Goal: Find specific page/section: Find specific page/section

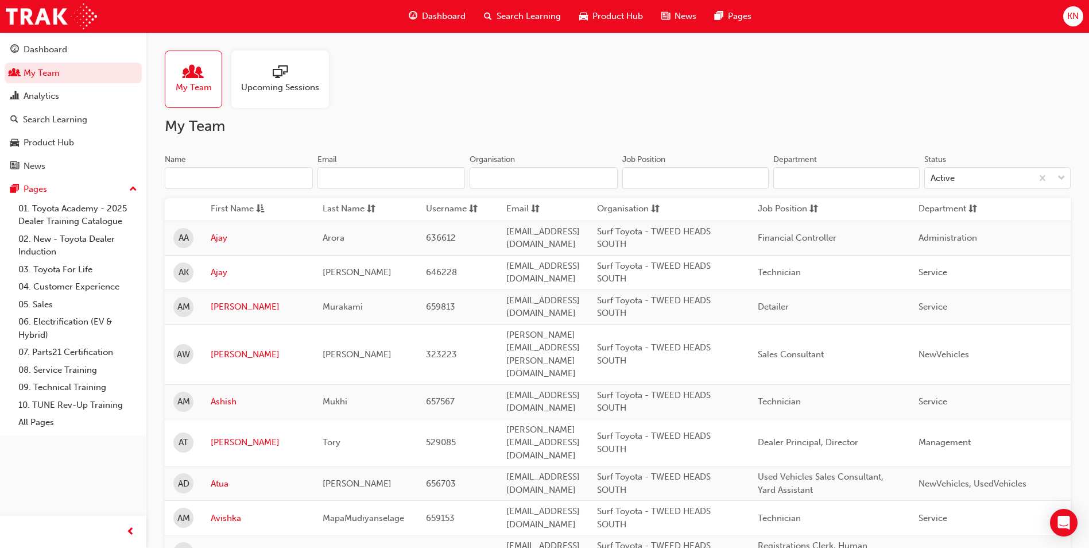
click at [281, 73] on span "sessionType_ONLINE_URL-icon" at bounding box center [280, 73] width 15 height 16
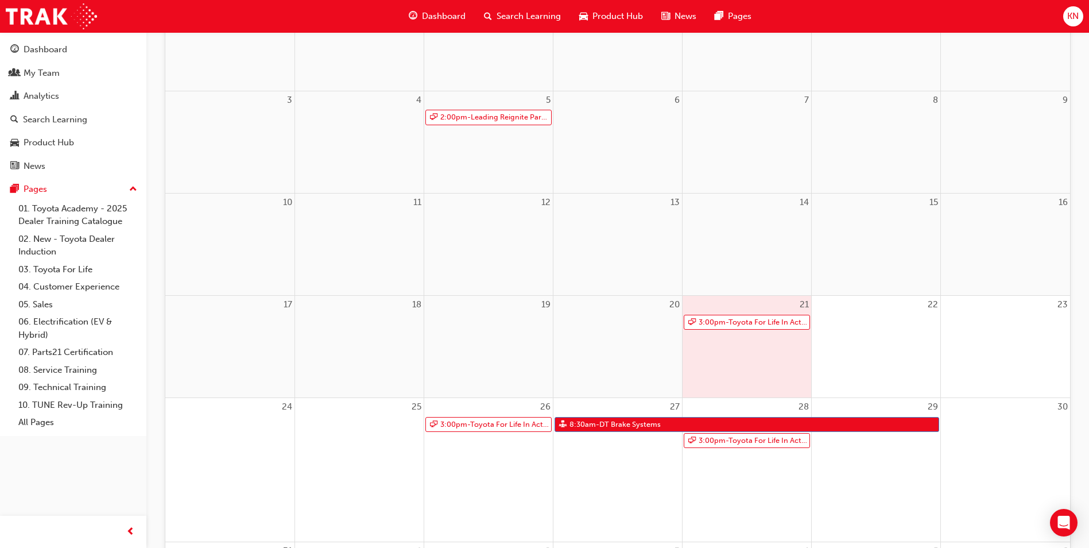
scroll to position [230, 0]
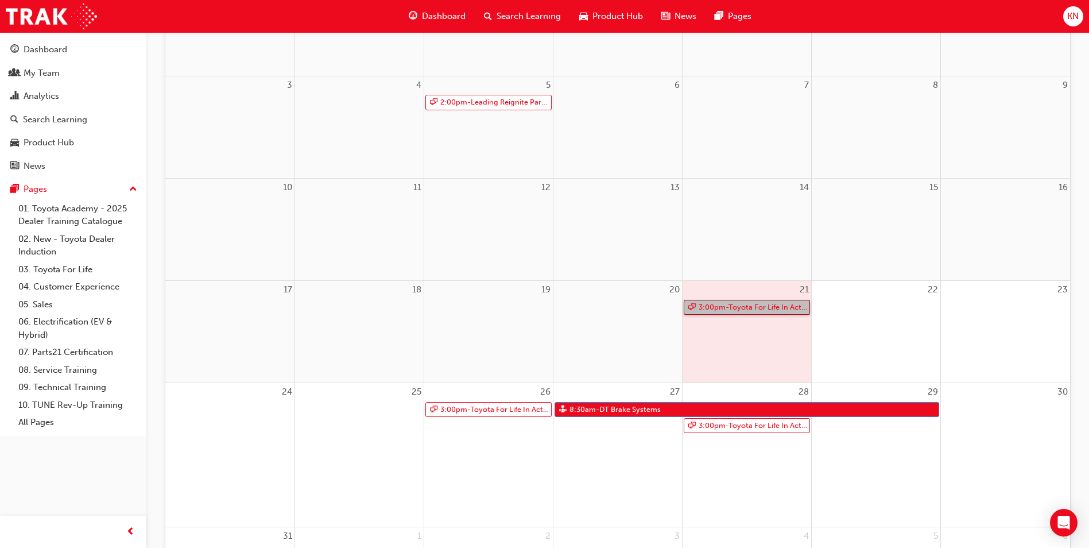
click at [744, 309] on link "3:00pm - Toyota For Life In Action - Virtual Classroom" at bounding box center [747, 307] width 126 height 15
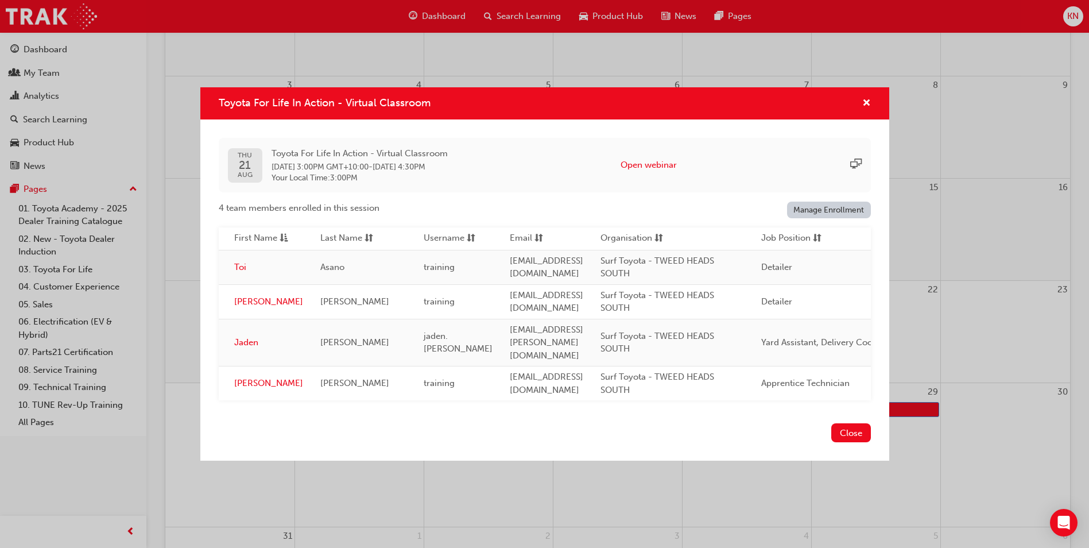
scroll to position [0, 0]
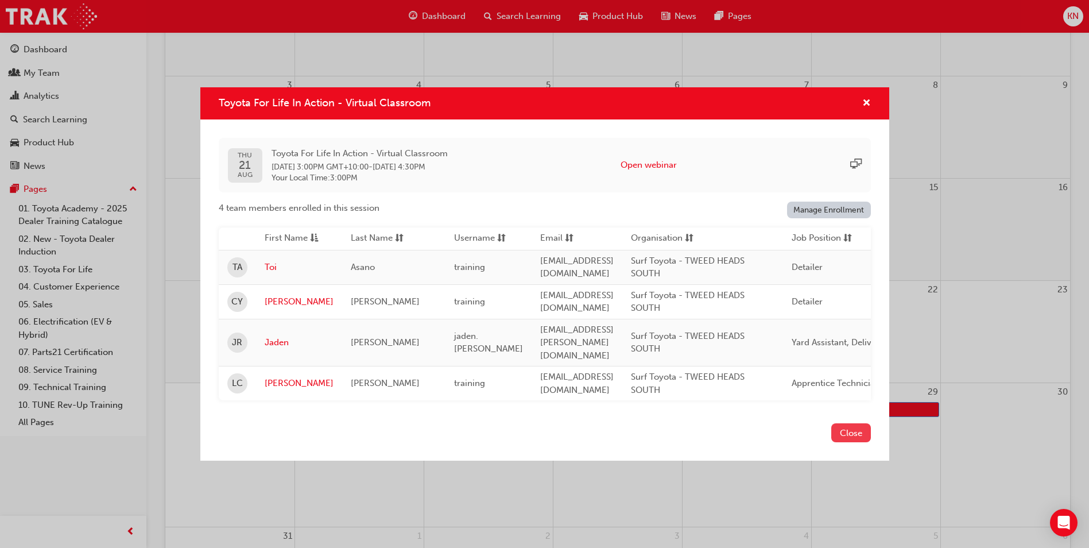
click at [849, 427] on button "Close" at bounding box center [851, 432] width 40 height 19
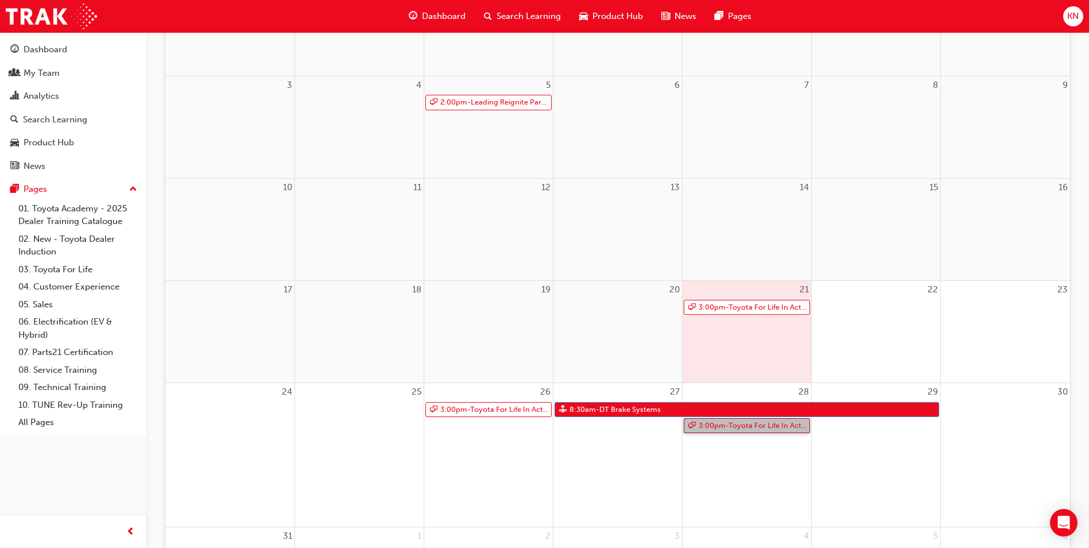
click at [743, 423] on link "3:00pm - Toyota For Life In Action - Virtual Classroom" at bounding box center [747, 425] width 126 height 15
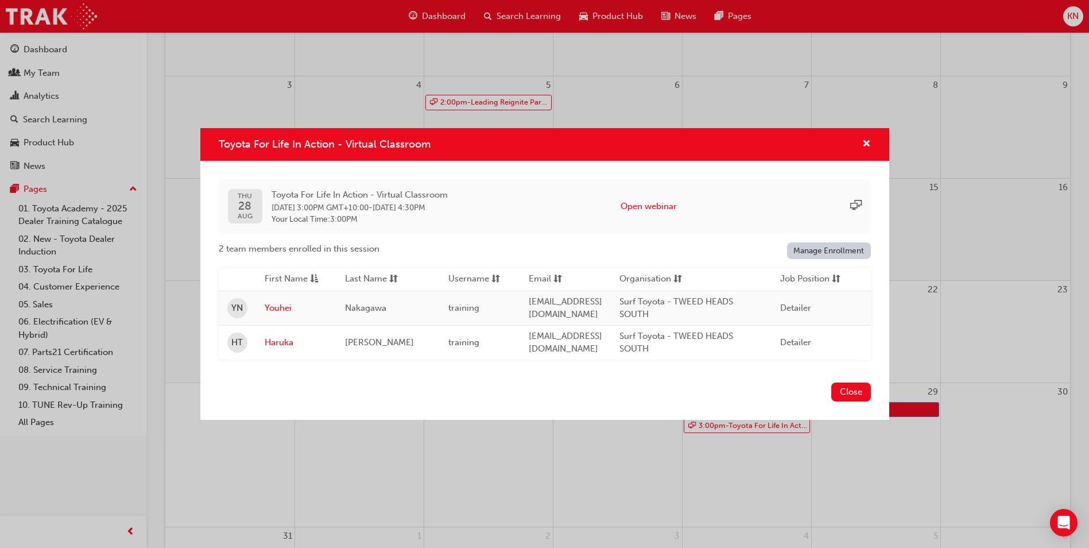
click at [861, 140] on div "Toyota For Life In Action - Virtual Classroom" at bounding box center [862, 144] width 18 height 14
click at [844, 397] on button "Close" at bounding box center [851, 391] width 40 height 19
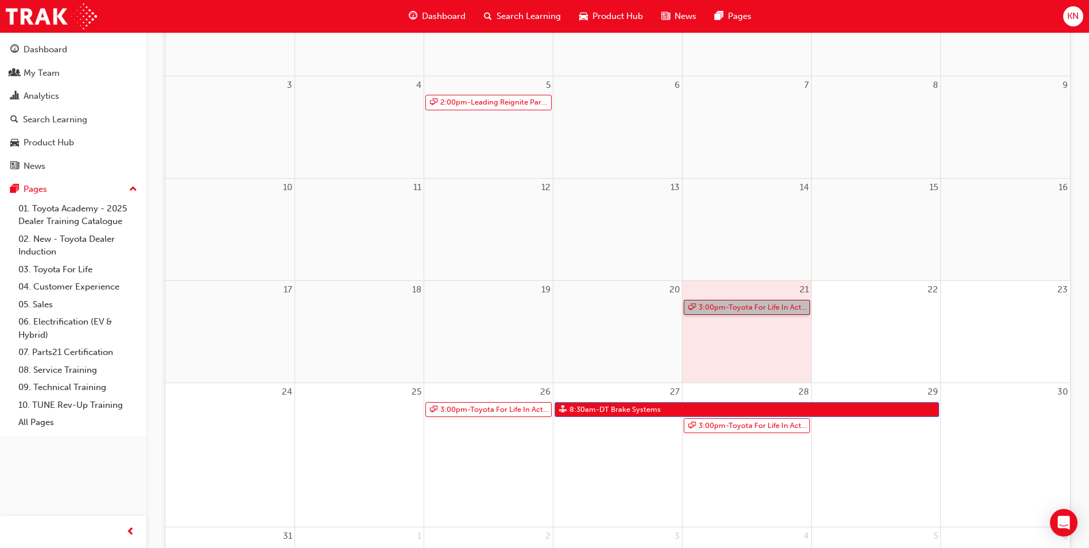
click at [749, 305] on link "3:00pm - Toyota For Life In Action - Virtual Classroom" at bounding box center [747, 307] width 126 height 15
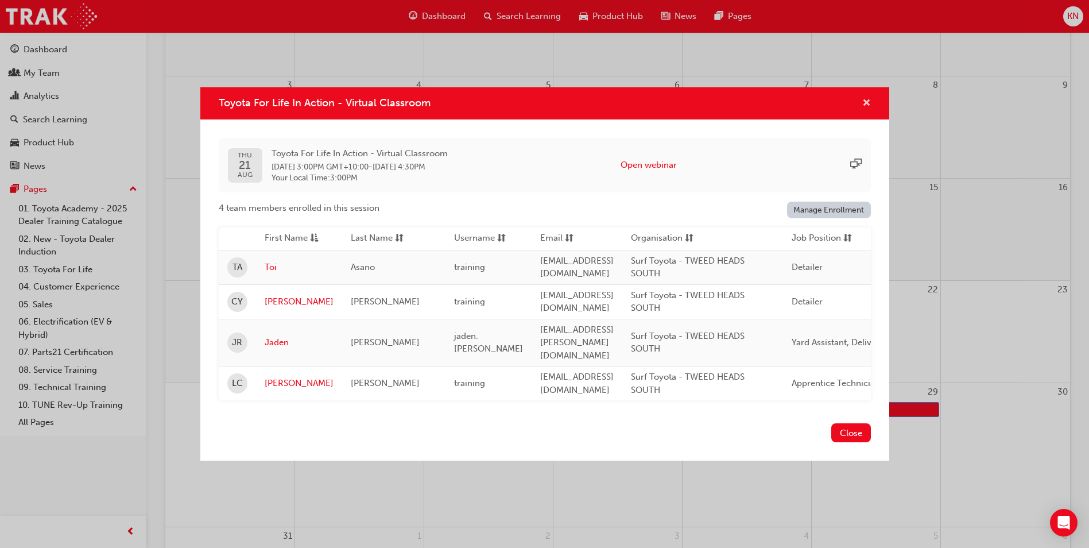
click at [864, 108] on span "cross-icon" at bounding box center [866, 104] width 9 height 10
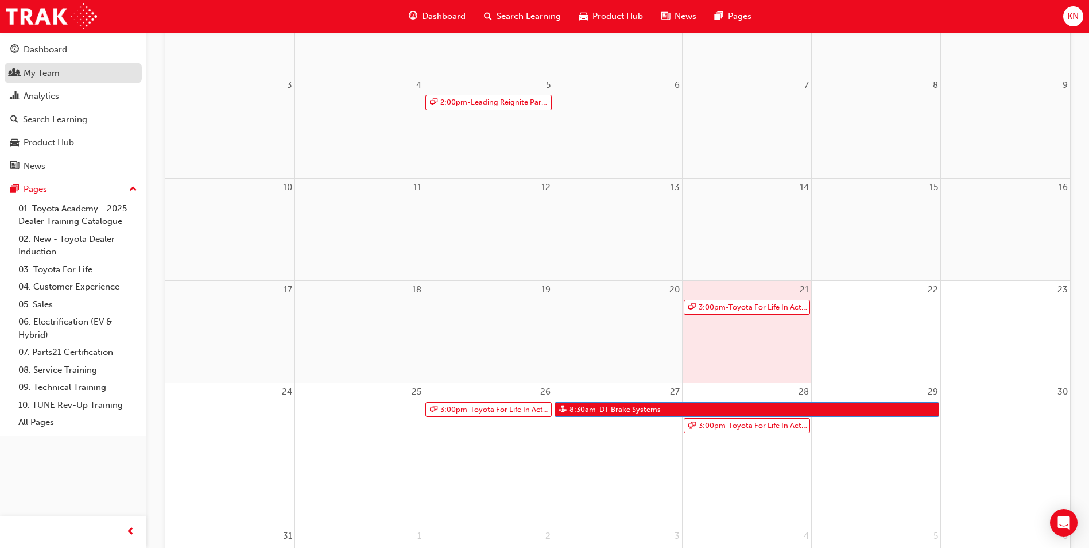
drag, startPoint x: 47, startPoint y: 76, endPoint x: 60, endPoint y: 76, distance: 12.6
click at [47, 76] on div "My Team" at bounding box center [42, 73] width 36 height 13
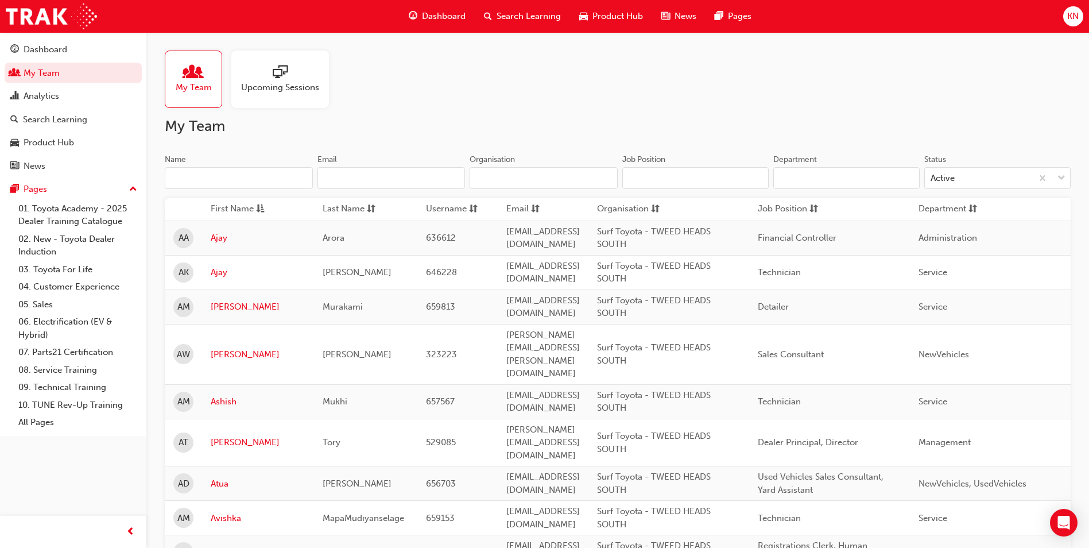
click at [226, 181] on input "Name" at bounding box center [239, 178] width 148 height 22
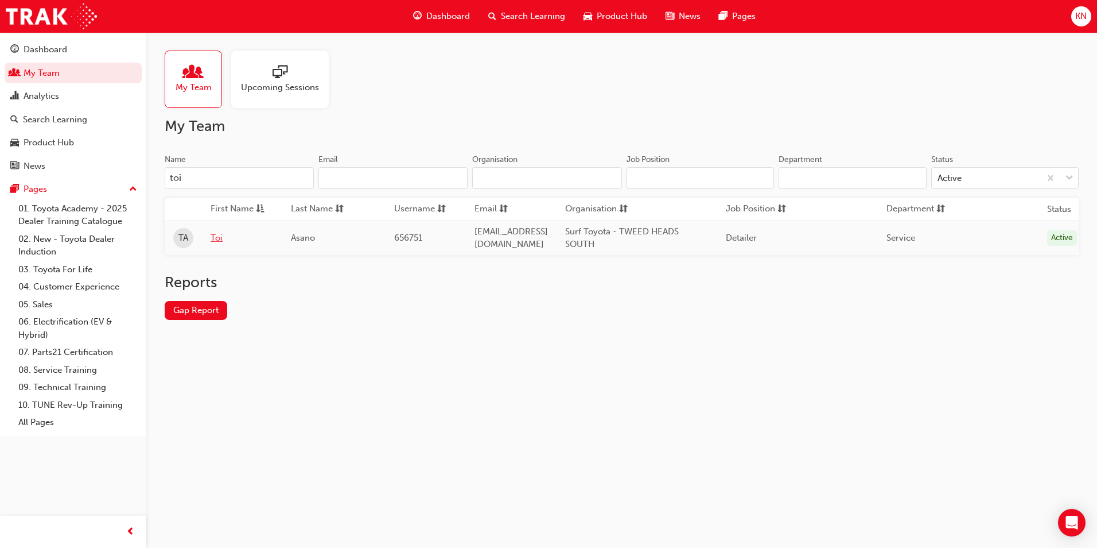
type input "toi"
click at [216, 233] on link "Toi" at bounding box center [242, 237] width 63 height 13
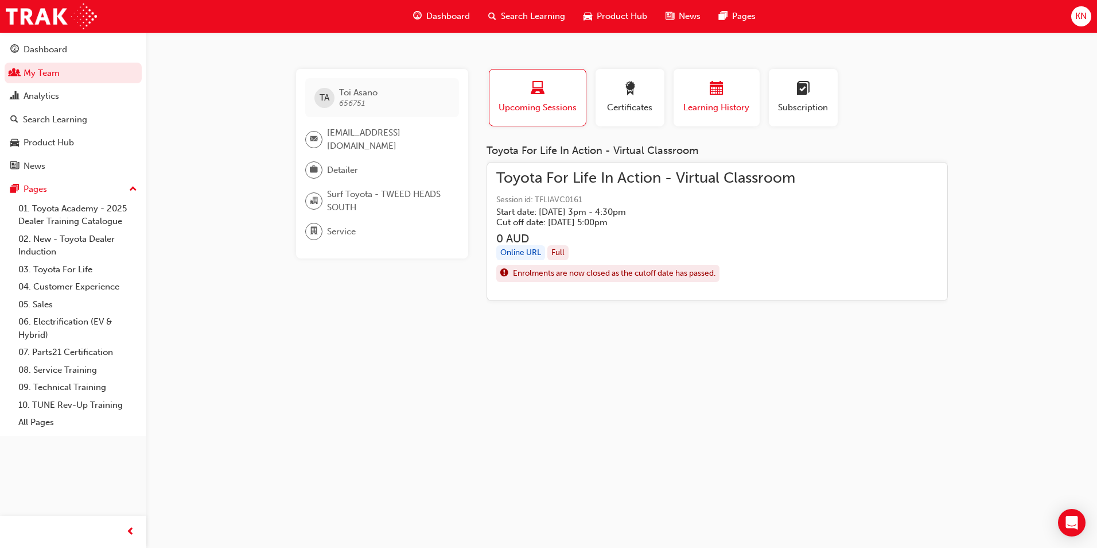
click at [717, 97] on span "calendar-icon" at bounding box center [717, 89] width 14 height 15
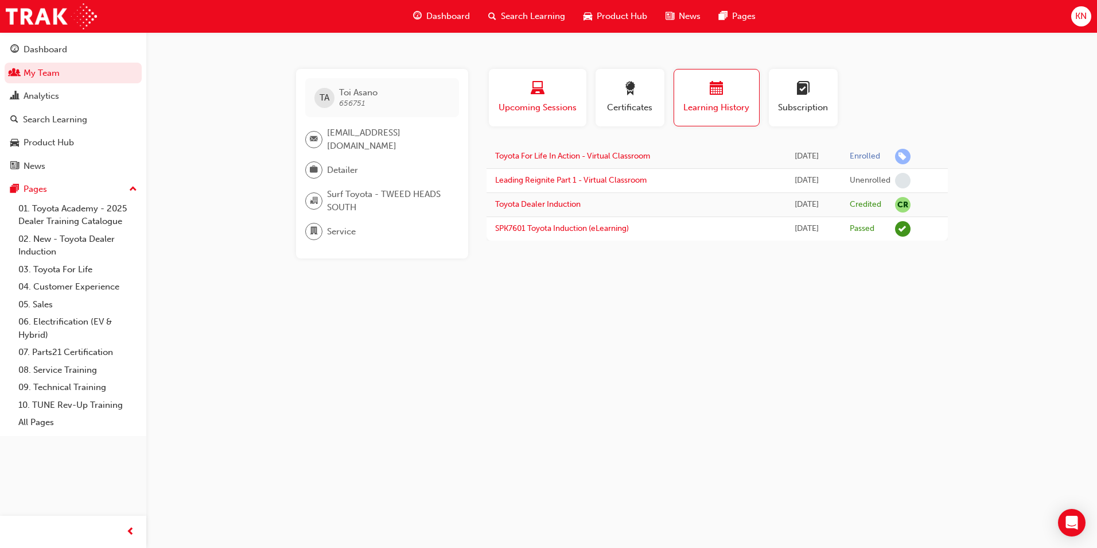
click at [543, 97] on span "laptop-icon" at bounding box center [538, 89] width 14 height 15
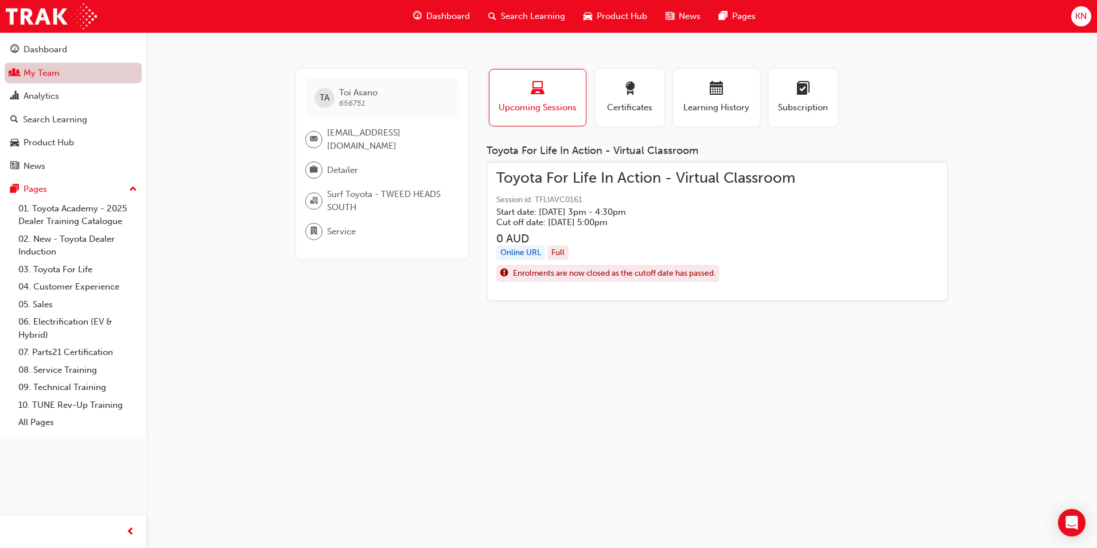
click at [30, 74] on link "My Team" at bounding box center [73, 73] width 137 height 21
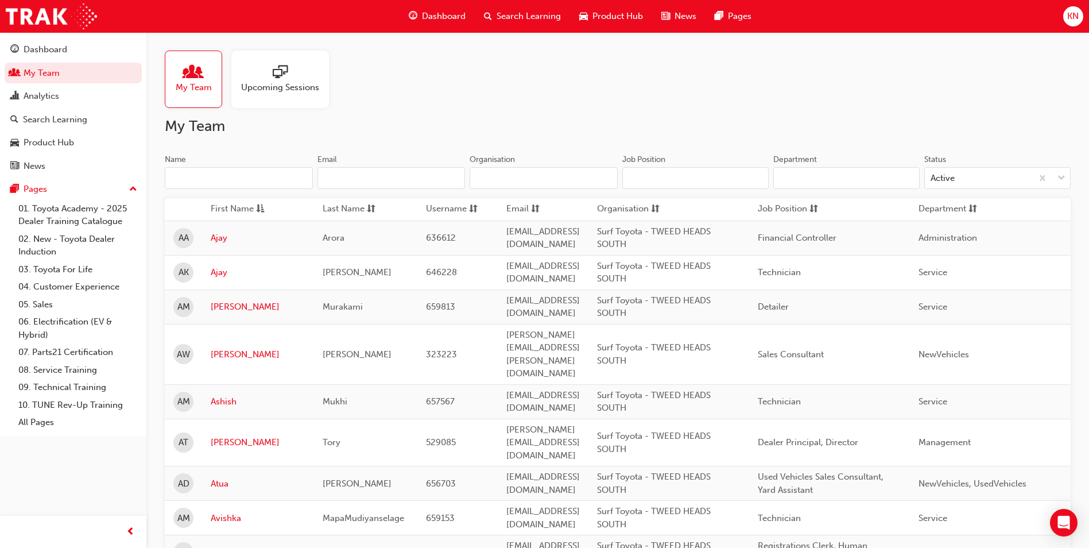
click at [214, 180] on input "Name" at bounding box center [239, 178] width 148 height 22
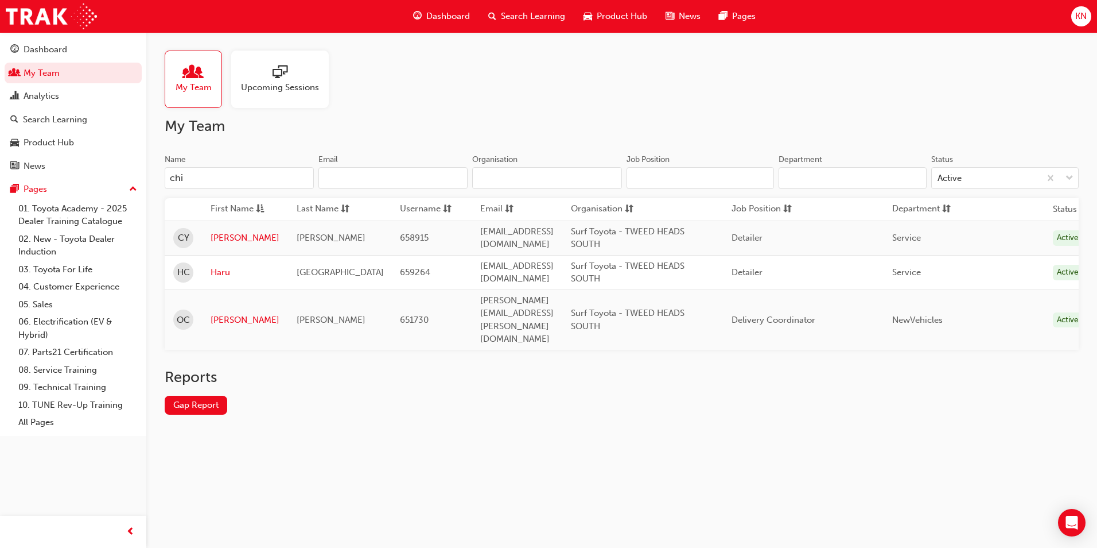
type input "chi"
